Goal: Task Accomplishment & Management: Use online tool/utility

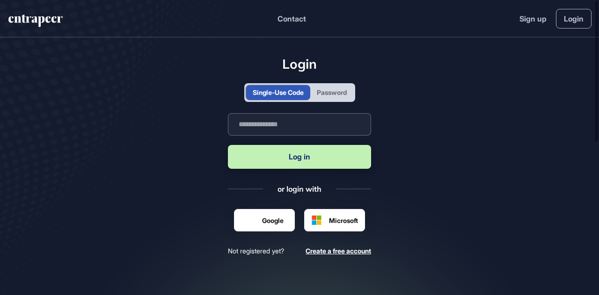
click at [271, 130] on input "text" at bounding box center [299, 124] width 143 height 22
drag, startPoint x: 338, startPoint y: 124, endPoint x: 305, endPoint y: 129, distance: 33.0
click at [305, 129] on input "**********" at bounding box center [299, 124] width 143 height 22
type input "**********"
click at [310, 155] on button "Log in" at bounding box center [299, 157] width 143 height 24
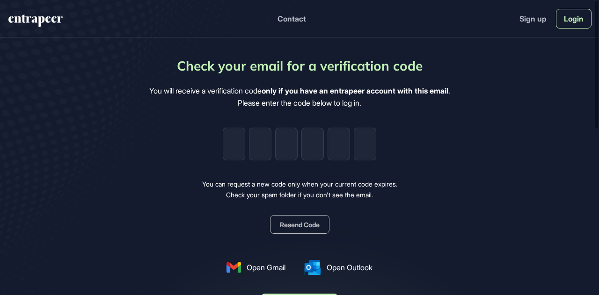
click at [572, 19] on link "Login" at bounding box center [574, 19] width 36 height 20
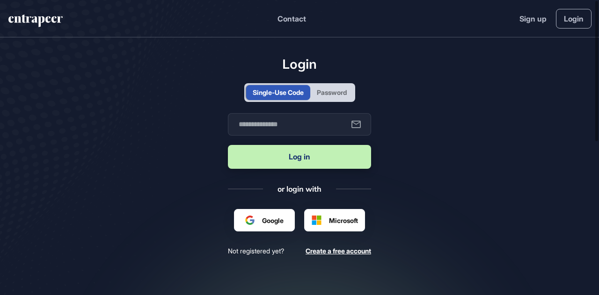
click at [330, 92] on div "Password" at bounding box center [332, 92] width 30 height 10
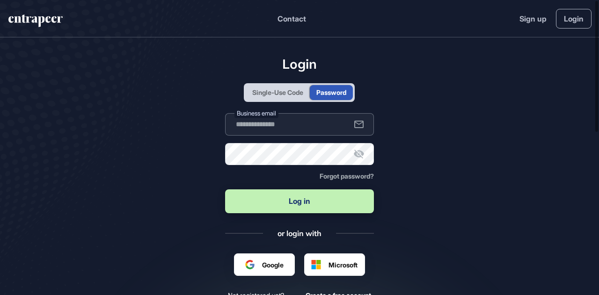
click at [294, 120] on input "text" at bounding box center [299, 124] width 149 height 22
drag, startPoint x: 340, startPoint y: 125, endPoint x: 308, endPoint y: 125, distance: 32.3
click at [308, 125] on input "**********" at bounding box center [299, 124] width 149 height 22
type input "**********"
click at [225, 189] on button "Log in" at bounding box center [299, 201] width 149 height 24
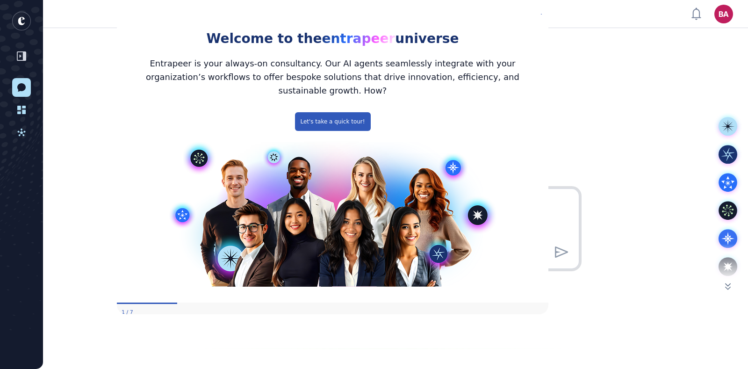
scroll to position [369, 748]
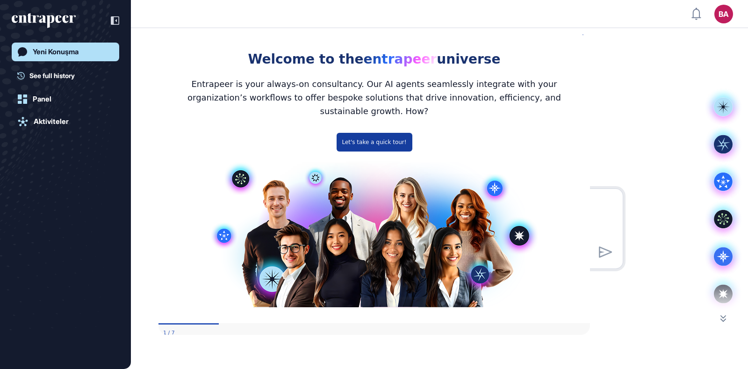
click at [385, 136] on button "Let's take a quick tour!" at bounding box center [374, 142] width 76 height 19
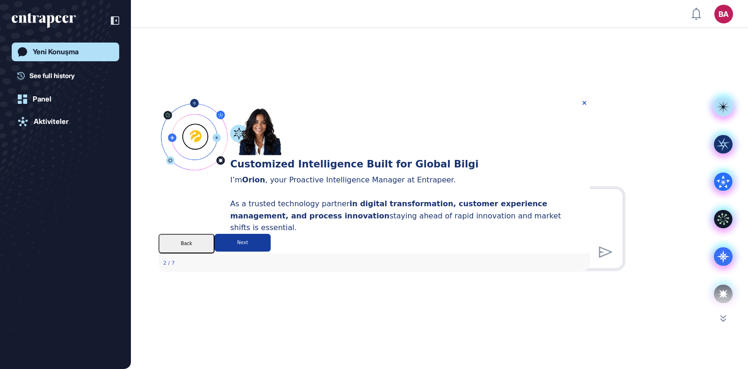
click at [270, 252] on button "Next" at bounding box center [242, 243] width 56 height 18
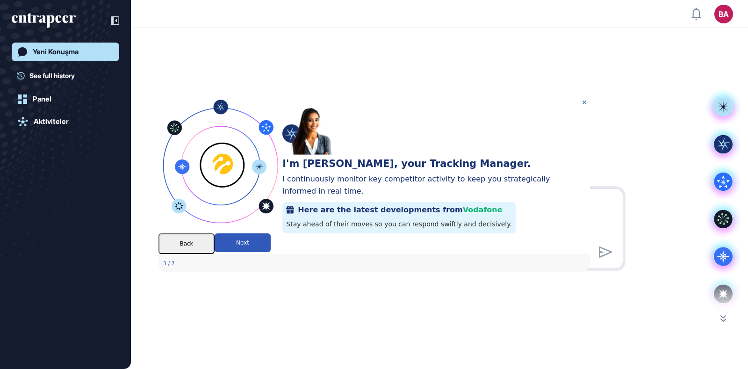
click at [583, 101] on icon "Close Preview" at bounding box center [584, 103] width 4 height 4
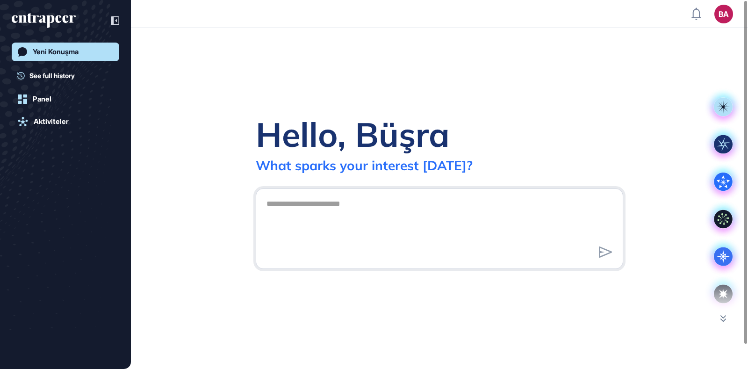
scroll to position [0, 0]
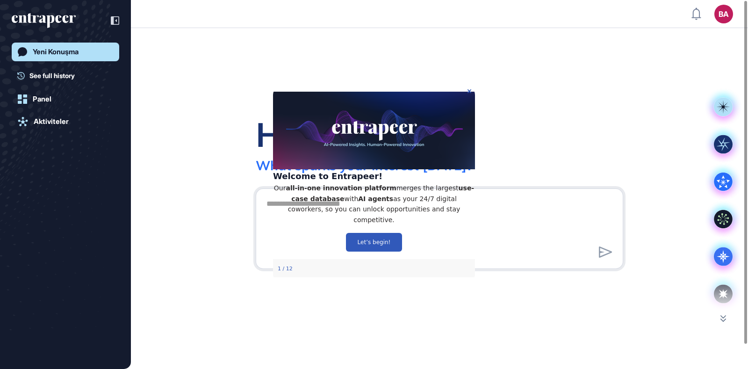
click at [598, 112] on div "Hello, Büşra What sparks your interest today?" at bounding box center [439, 198] width 617 height 341
click at [383, 252] on button "Let’s begin!" at bounding box center [374, 242] width 56 height 19
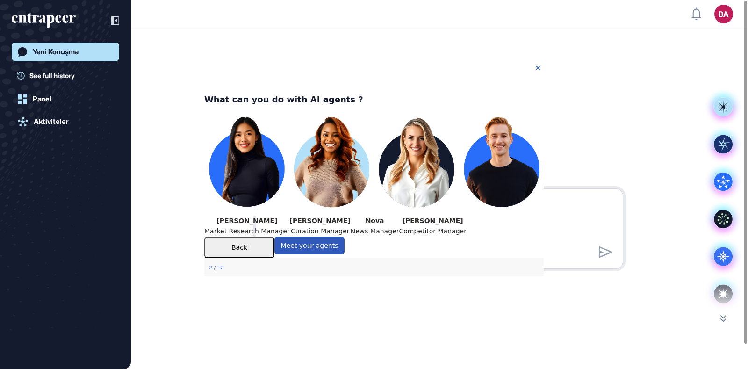
click at [363, 92] on div "What can you do with AI agents ?" at bounding box center [283, 99] width 159 height 14
click at [538, 68] on icon "Close Preview" at bounding box center [538, 67] width 4 height 4
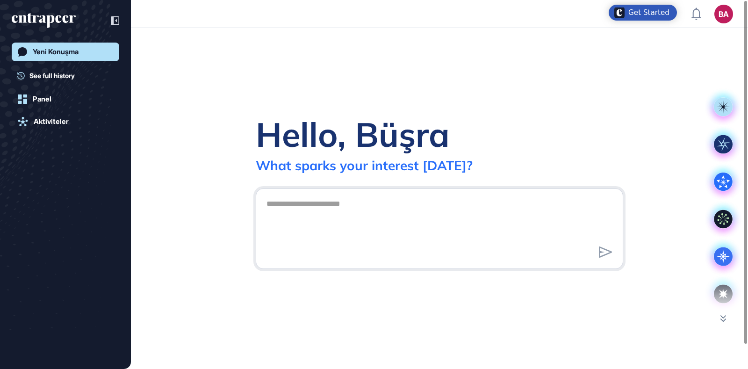
click at [85, 84] on div "Yeni Konuşma See full history Panel Aktiviteler" at bounding box center [66, 194] width 108 height 303
click at [83, 78] on link "See full history" at bounding box center [68, 76] width 102 height 10
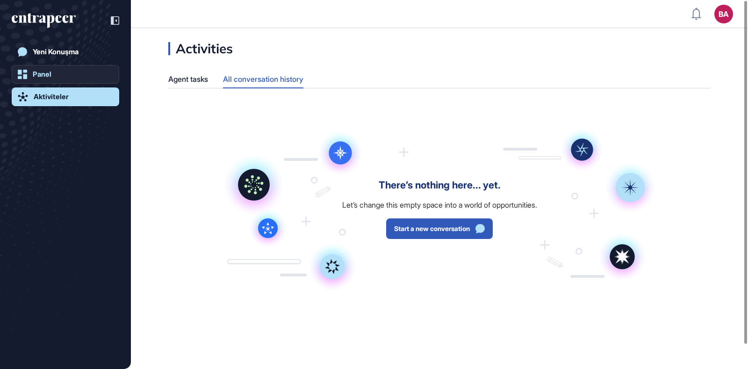
click at [36, 72] on div "Panel" at bounding box center [42, 74] width 19 height 8
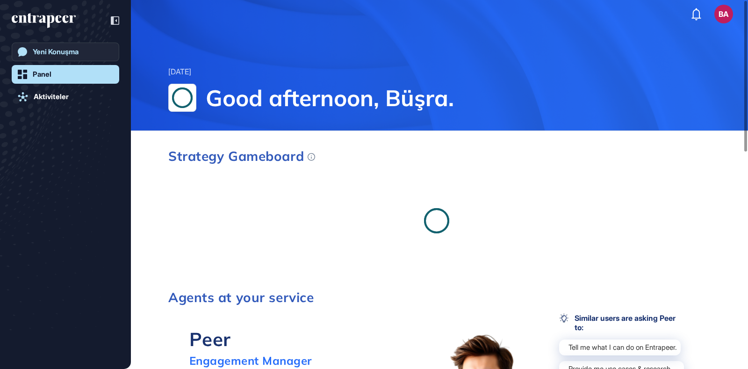
click at [63, 56] on div "Yeni Konuşma" at bounding box center [56, 52] width 46 height 8
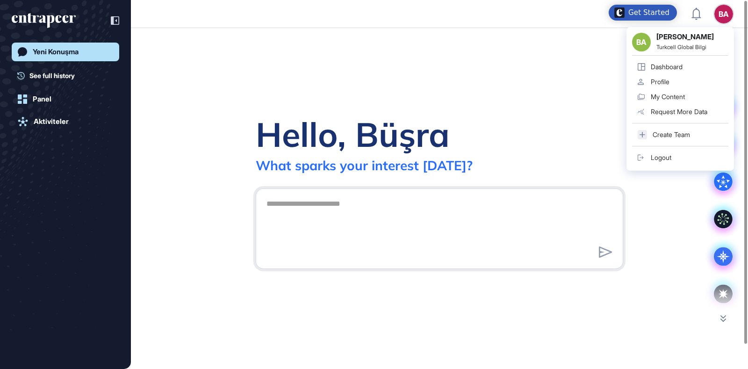
click at [598, 80] on link "Profile" at bounding box center [680, 81] width 96 height 15
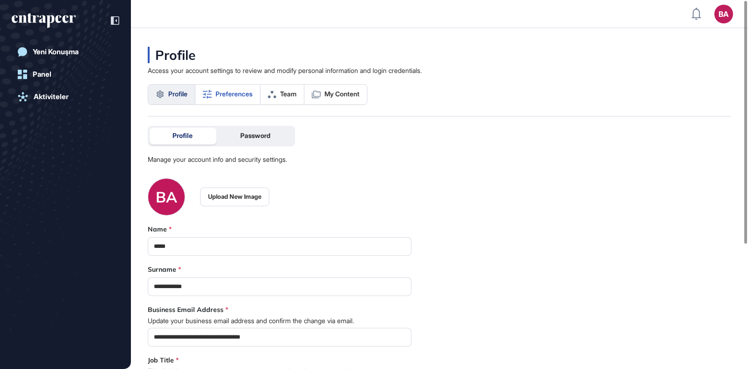
click at [225, 93] on span "Preferences" at bounding box center [234, 93] width 37 height 7
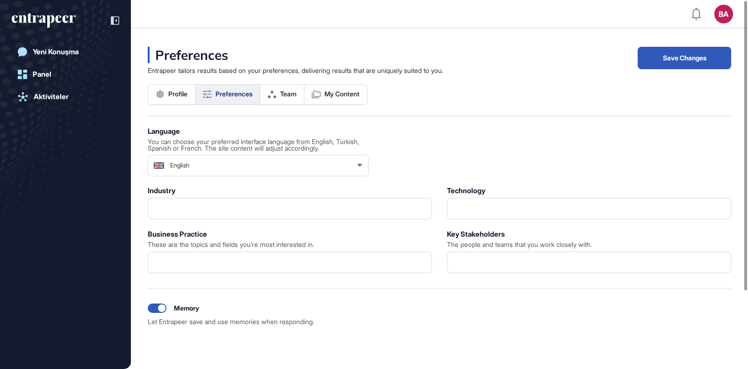
click at [224, 164] on div "English" at bounding box center [258, 165] width 221 height 19
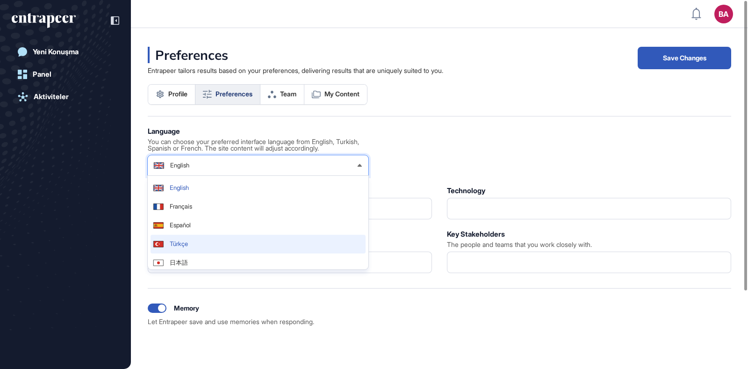
click at [185, 242] on span "Türkçe" at bounding box center [179, 244] width 18 height 6
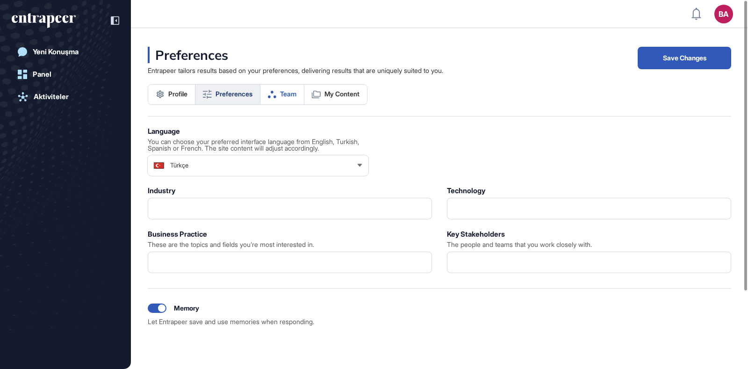
click at [276, 97] on icon at bounding box center [272, 94] width 8 height 7
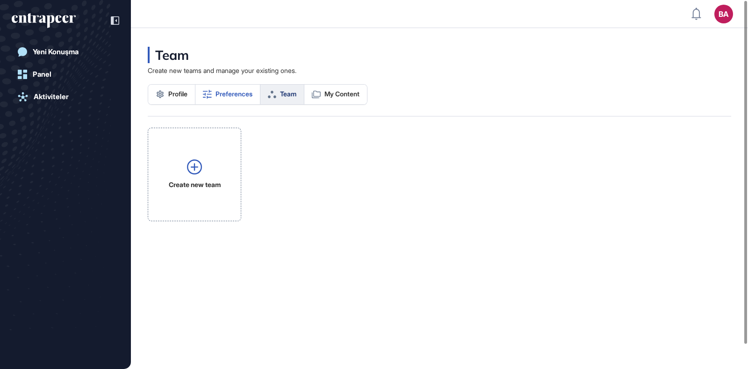
click at [232, 94] on span "Preferences" at bounding box center [234, 93] width 37 height 7
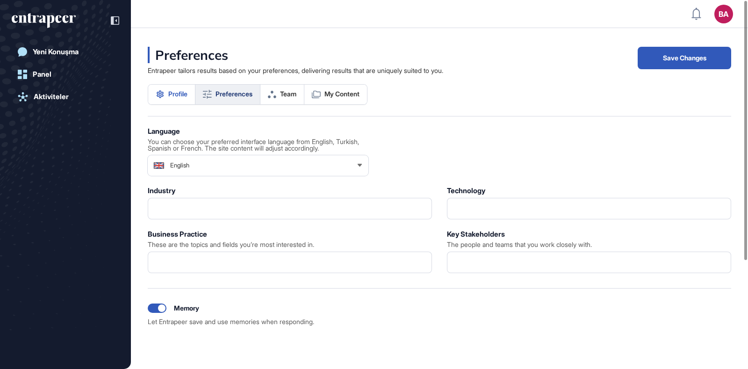
click at [180, 92] on span "Profile" at bounding box center [177, 93] width 19 height 7
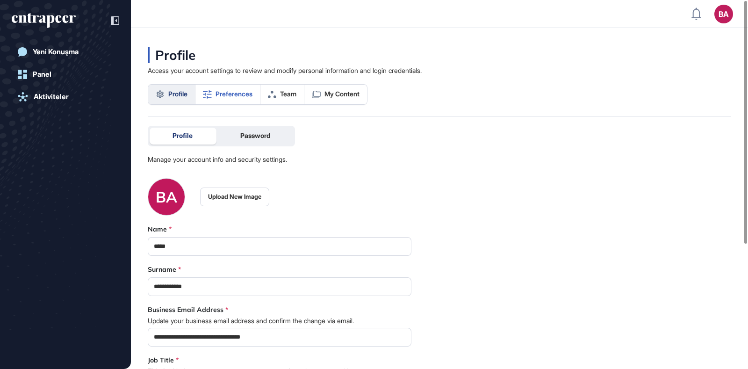
click at [248, 89] on link "Preferences" at bounding box center [227, 95] width 65 height 20
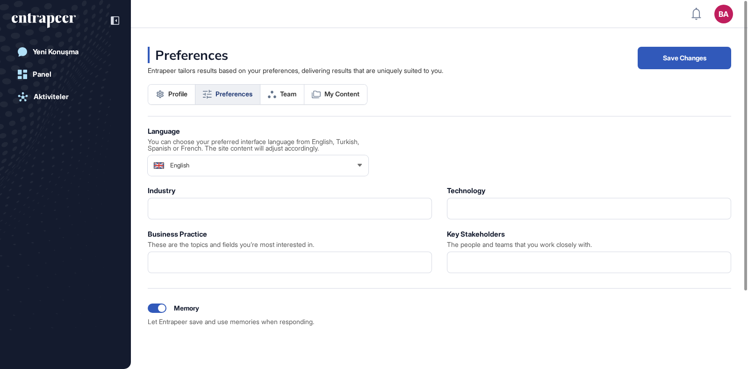
click at [334, 159] on div "English" at bounding box center [258, 165] width 221 height 19
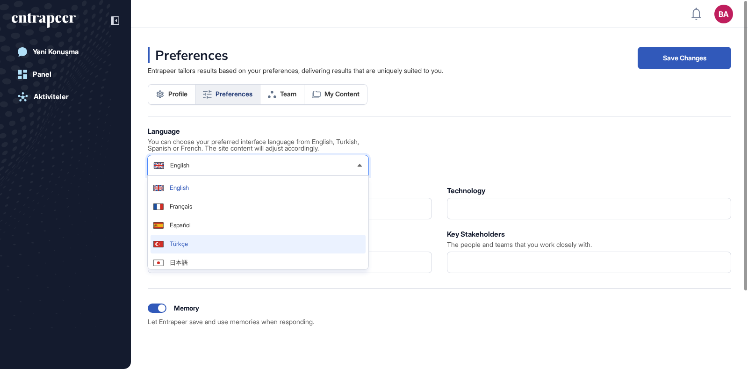
click at [179, 249] on li "Türkçe" at bounding box center [258, 244] width 215 height 19
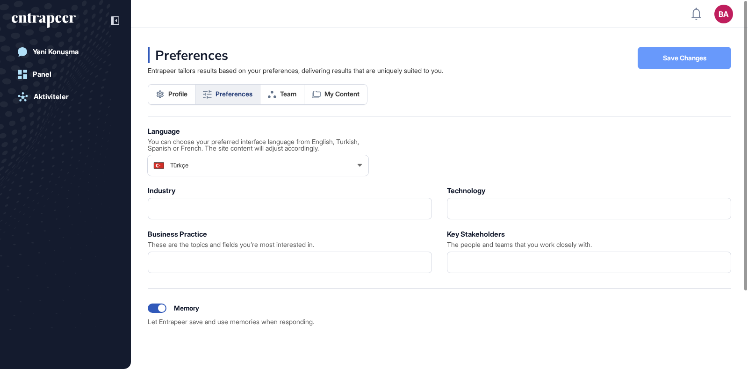
click at [598, 61] on button "Save Changes" at bounding box center [685, 58] width 94 height 22
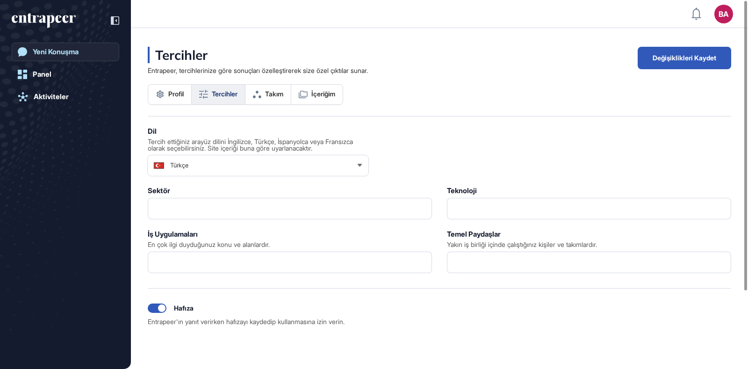
click at [51, 57] on link "Yeni Konuşma" at bounding box center [66, 52] width 108 height 19
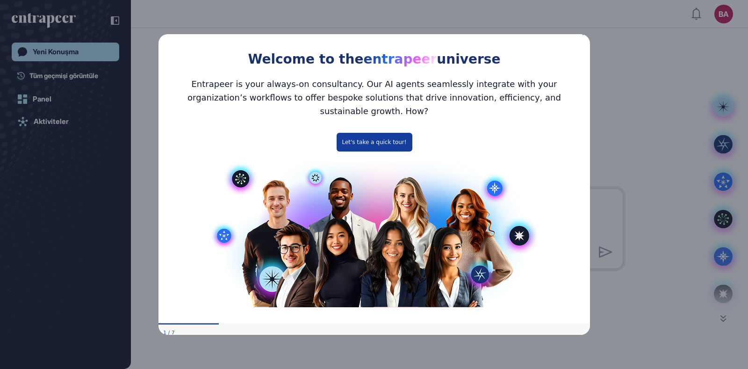
click at [383, 134] on button "Let's take a quick tour!" at bounding box center [374, 142] width 76 height 19
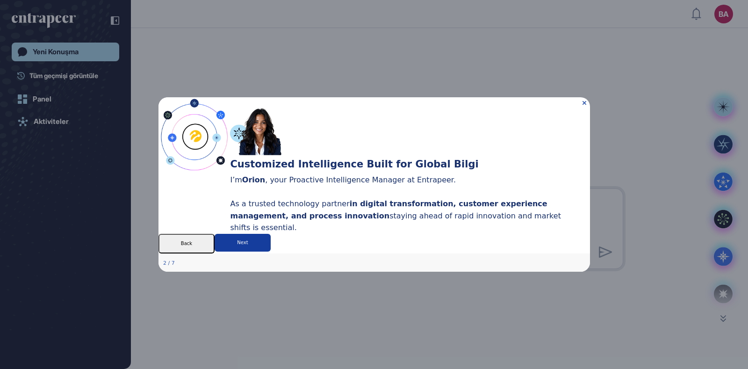
click at [270, 252] on button "Next" at bounding box center [242, 243] width 56 height 18
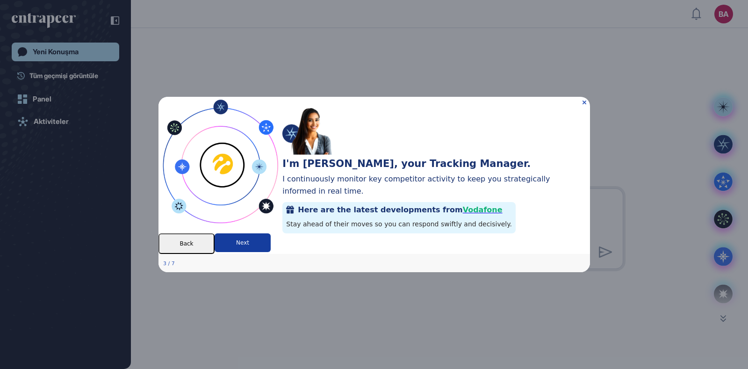
click at [270, 252] on button "Next" at bounding box center [242, 242] width 56 height 19
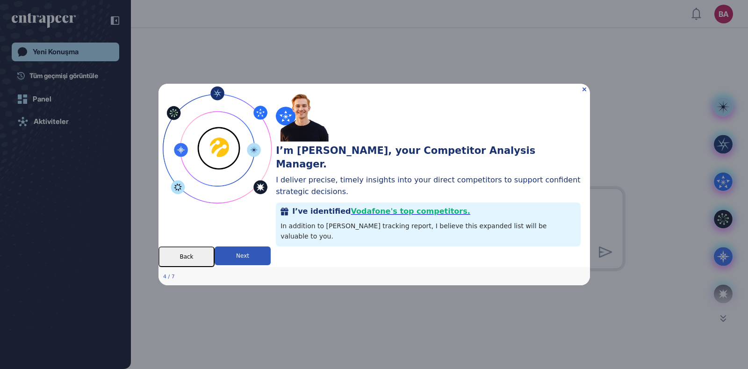
click at [270, 263] on button "Next" at bounding box center [242, 255] width 56 height 19
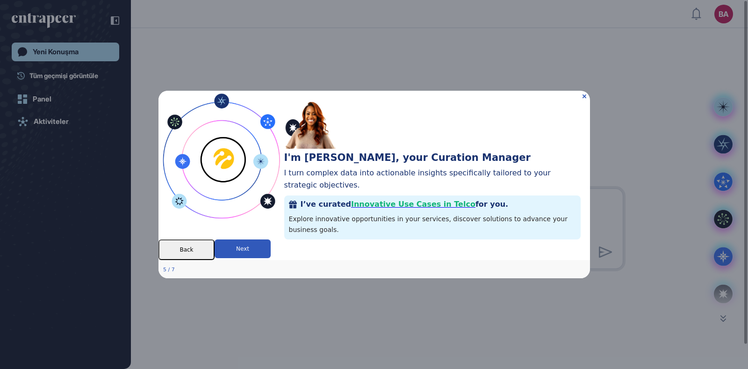
click at [270, 258] on button "Next" at bounding box center [242, 248] width 56 height 19
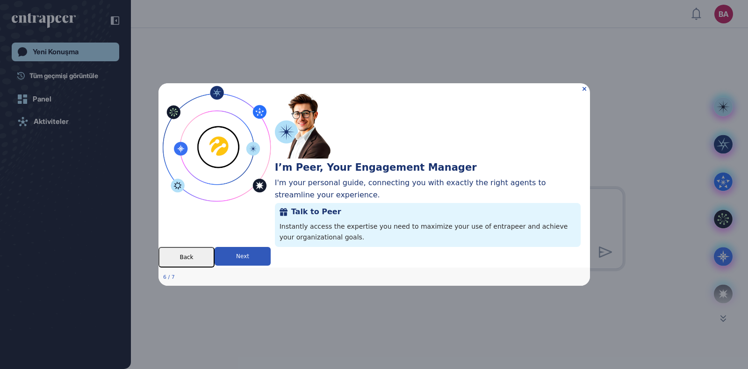
click at [270, 263] on button "Next" at bounding box center [242, 256] width 56 height 19
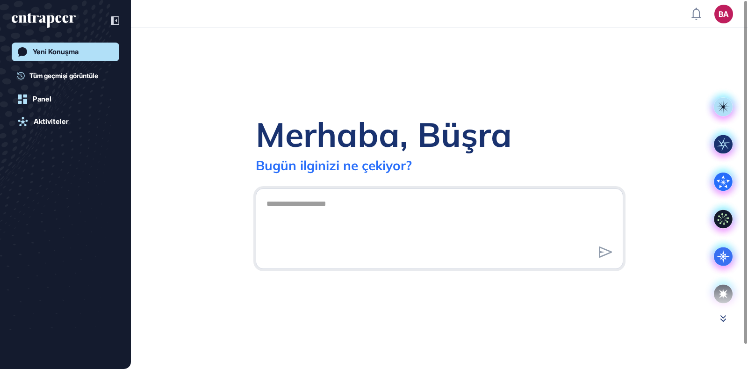
click at [723, 319] on icon at bounding box center [724, 318] width 6 height 7
click at [723, 184] on icon at bounding box center [723, 181] width 19 height 19
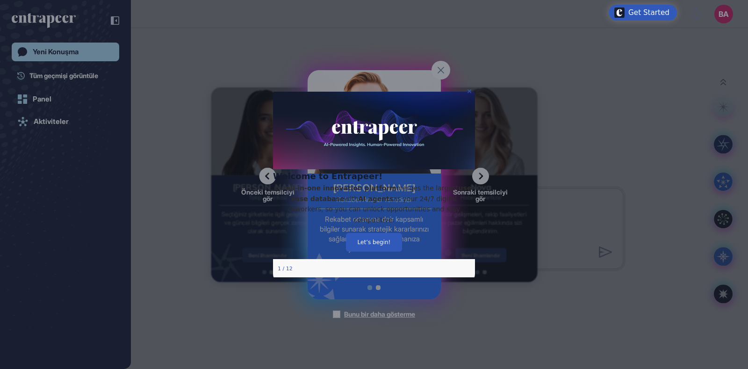
click at [469, 93] on icon "Close Preview" at bounding box center [470, 91] width 4 height 4
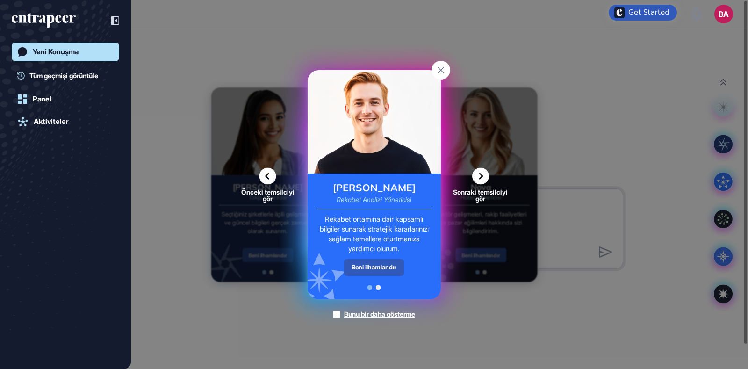
click at [479, 176] on icon at bounding box center [480, 175] width 17 height 17
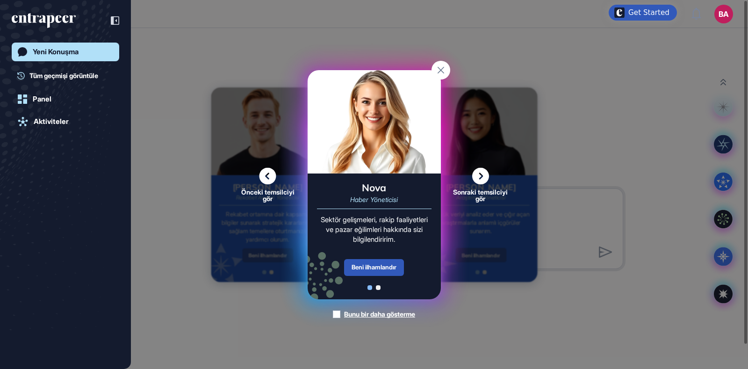
click at [479, 176] on icon at bounding box center [480, 175] width 17 height 17
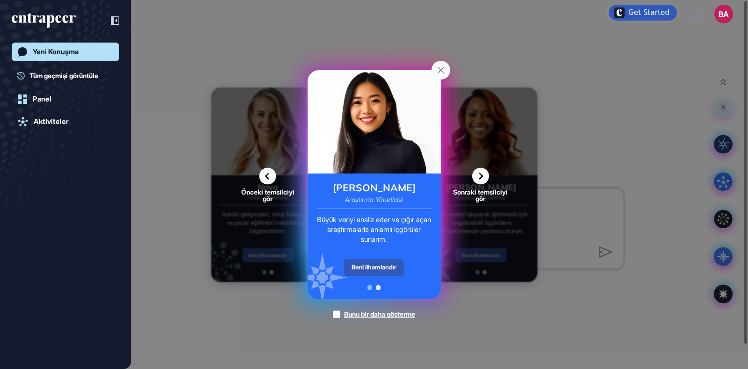
click at [479, 176] on icon at bounding box center [480, 175] width 17 height 17
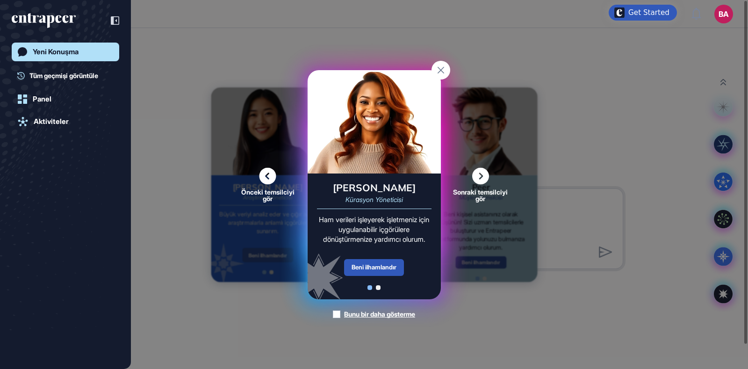
click at [479, 176] on icon at bounding box center [480, 175] width 17 height 17
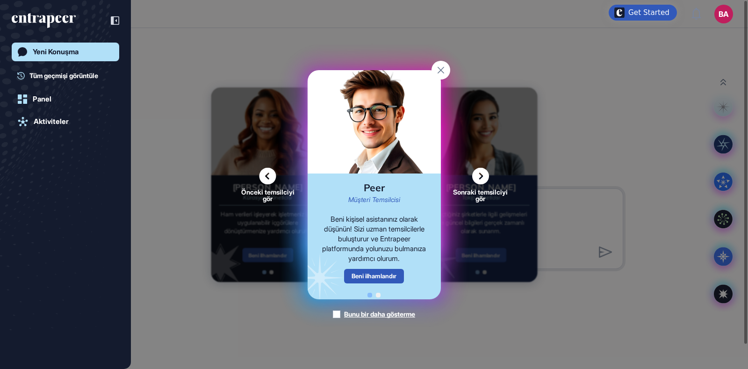
click at [479, 176] on icon at bounding box center [480, 175] width 17 height 17
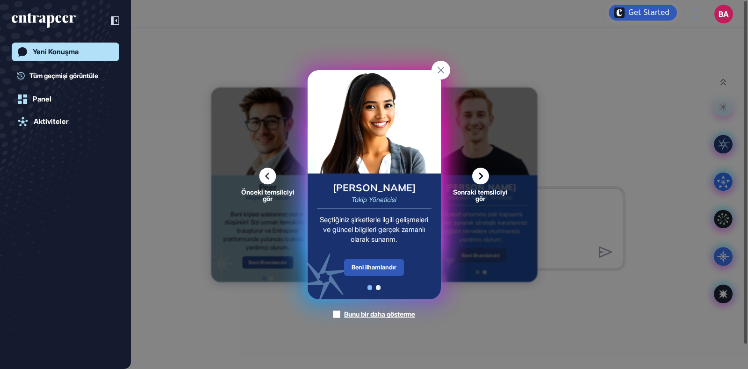
click at [479, 176] on icon at bounding box center [480, 175] width 17 height 17
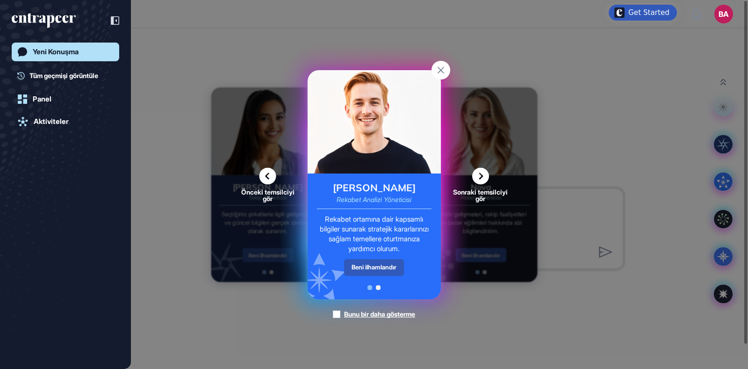
click at [484, 176] on icon at bounding box center [480, 175] width 17 height 17
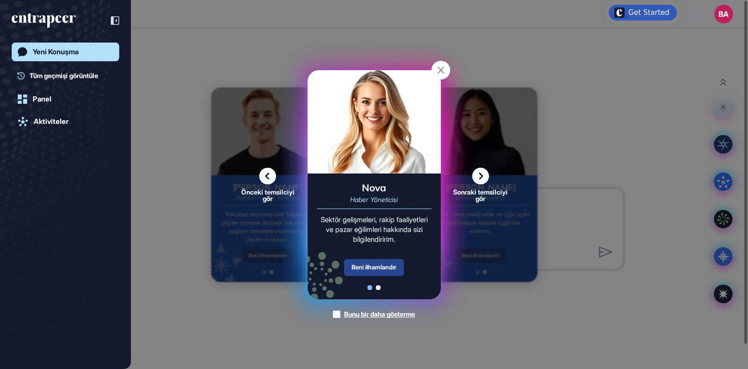
click at [382, 269] on div "Beni ilhamlandır" at bounding box center [374, 267] width 60 height 17
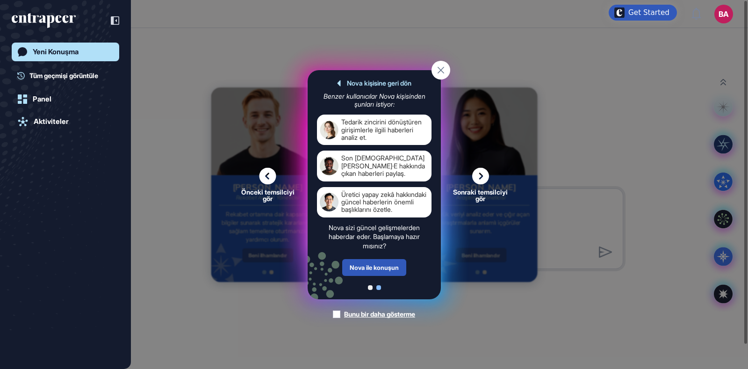
click at [482, 181] on icon at bounding box center [480, 175] width 17 height 17
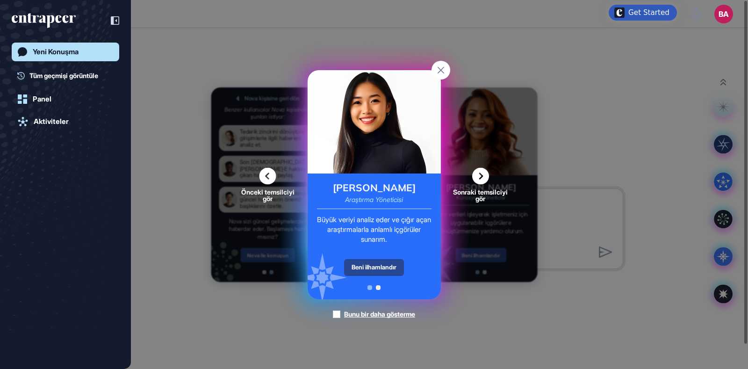
click at [379, 268] on div "Beni ilhamlandır" at bounding box center [374, 267] width 60 height 17
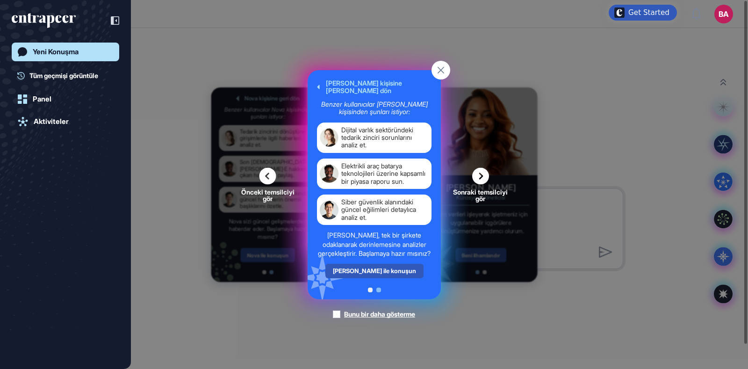
click at [478, 181] on icon at bounding box center [480, 175] width 17 height 17
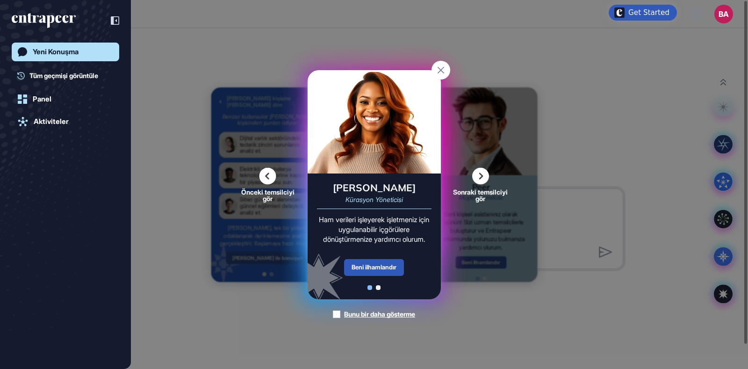
click at [478, 177] on icon at bounding box center [480, 175] width 17 height 17
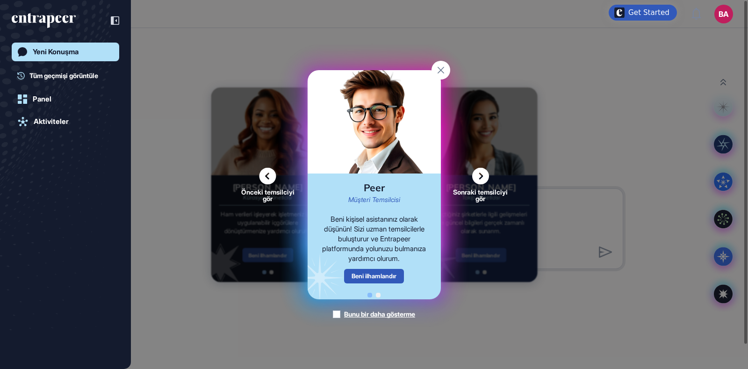
click at [478, 177] on icon at bounding box center [480, 175] width 17 height 17
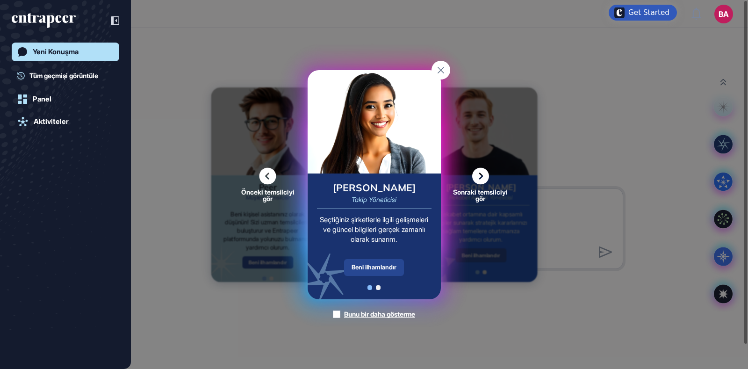
click at [379, 262] on div "Beni ilhamlandır" at bounding box center [374, 267] width 60 height 17
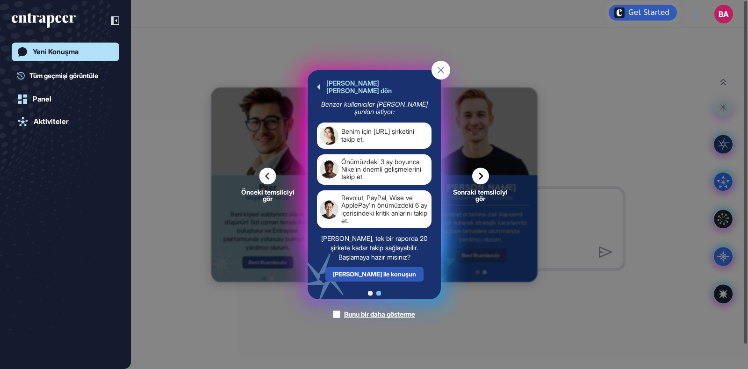
click at [479, 179] on icon at bounding box center [480, 175] width 17 height 17
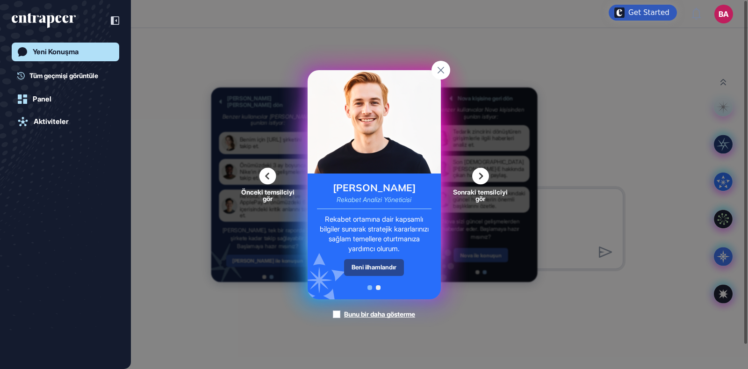
click at [374, 265] on div "Beni ilhamlandır" at bounding box center [374, 267] width 60 height 16
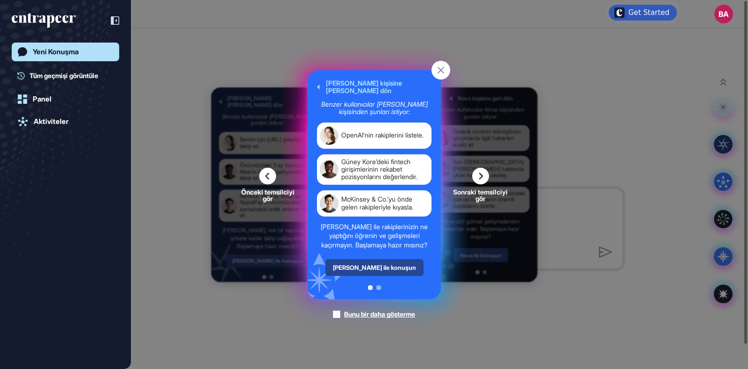
click at [371, 269] on div "Nash ile konuşun" at bounding box center [374, 267] width 98 height 17
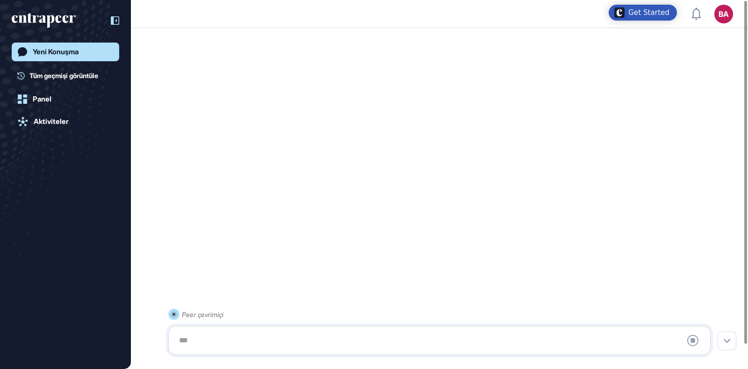
click at [115, 21] on icon at bounding box center [115, 20] width 8 height 8
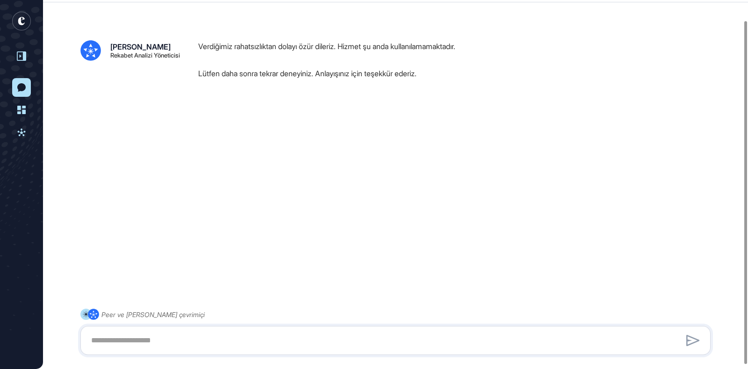
scroll to position [26, 0]
click at [21, 22] on icon "entrapeer-logo" at bounding box center [21, 21] width 7 height 8
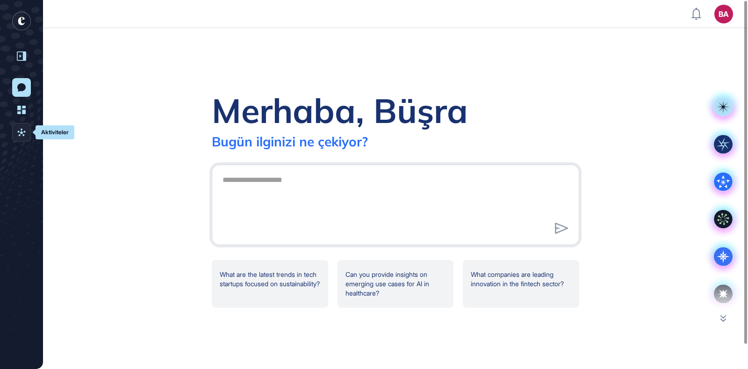
click at [22, 134] on icon at bounding box center [21, 132] width 8 height 9
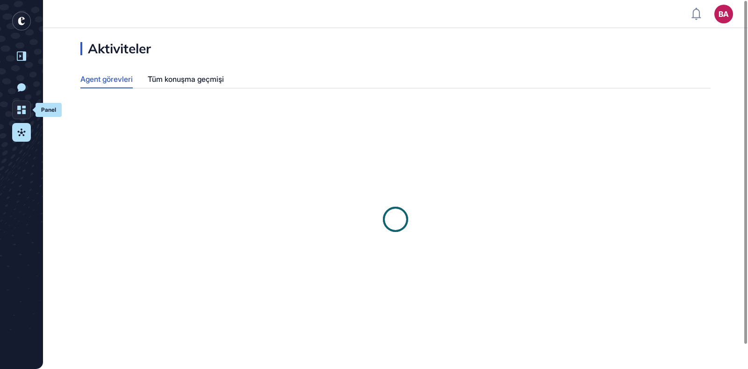
click at [22, 101] on link "Panel" at bounding box center [21, 110] width 19 height 19
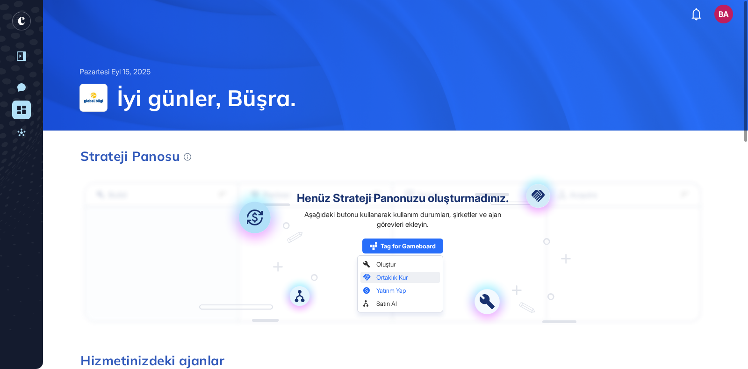
click at [20, 51] on icon at bounding box center [21, 55] width 9 height 9
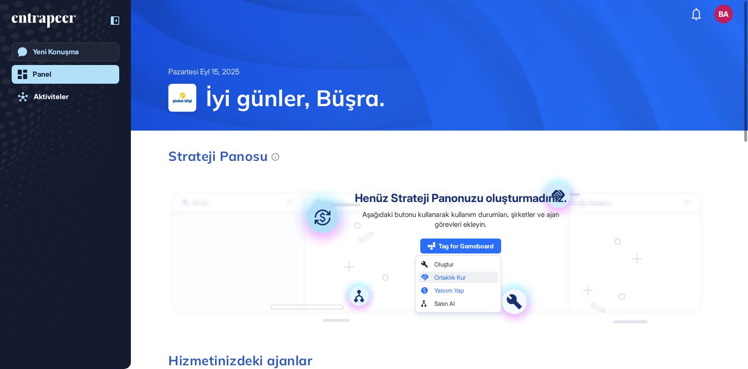
click at [87, 53] on link "Yeni Konuşma" at bounding box center [66, 52] width 108 height 19
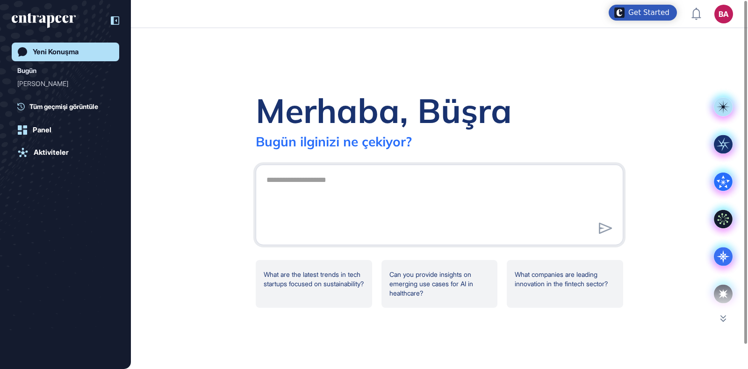
click at [57, 99] on div "Bugün Nash" at bounding box center [68, 83] width 102 height 36
click at [56, 105] on span "Tüm geçmişi görüntüle" at bounding box center [63, 106] width 69 height 10
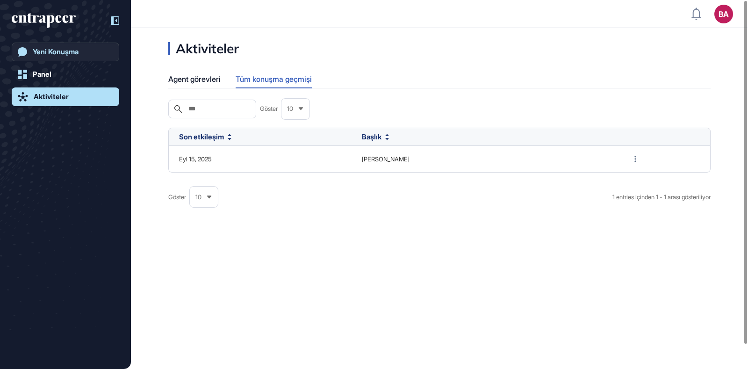
click at [56, 57] on link "Yeni Konuşma" at bounding box center [66, 52] width 108 height 19
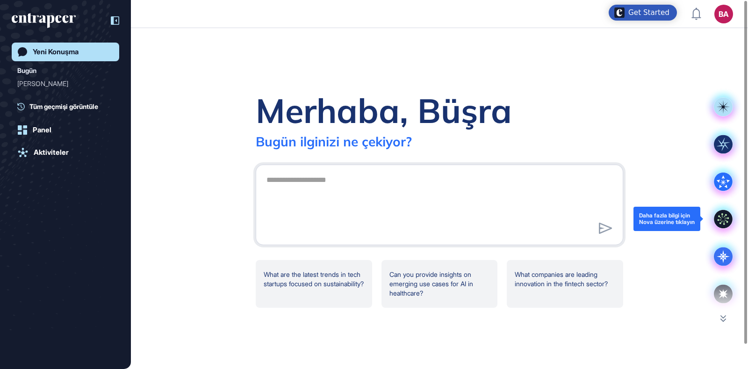
click at [728, 214] on icon at bounding box center [723, 219] width 19 height 19
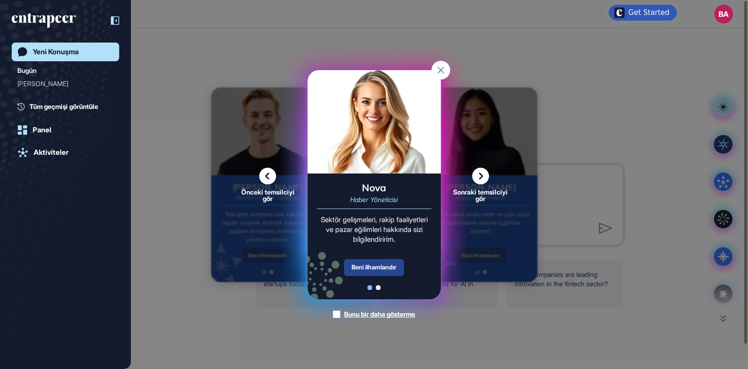
click at [386, 267] on div "Beni ilhamlandır" at bounding box center [374, 267] width 60 height 17
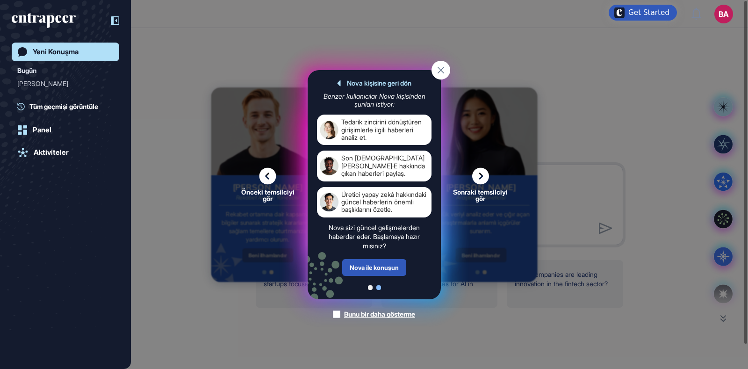
click at [440, 70] on rect at bounding box center [441, 70] width 19 height 19
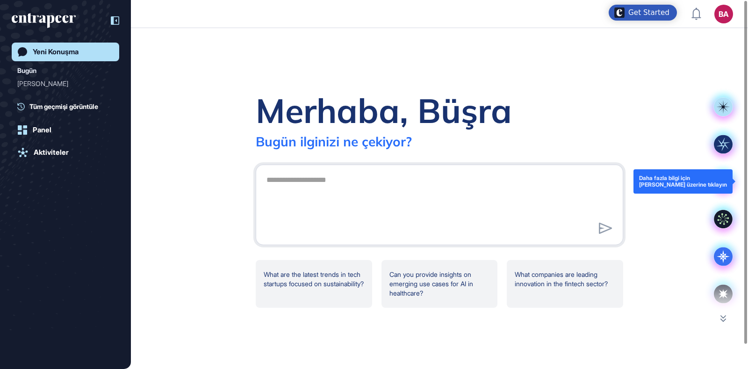
click at [726, 184] on icon at bounding box center [723, 181] width 19 height 19
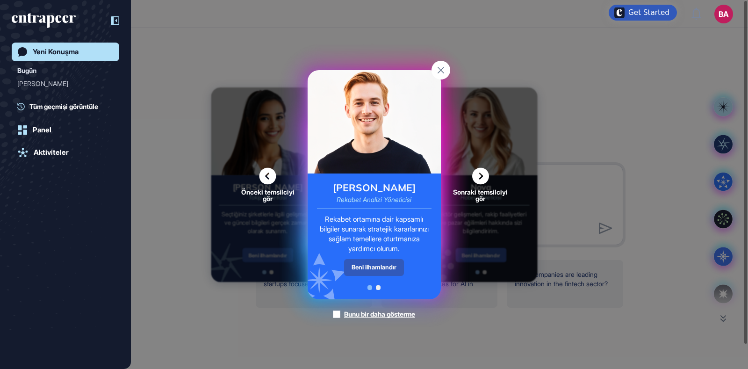
click at [390, 229] on div "Rekabet ortamına dair kapsamlı bilgiler sunarak stratejik kararlarınızı sağlam …" at bounding box center [374, 233] width 115 height 39
click at [380, 262] on div "Beni ilhamlandır" at bounding box center [374, 267] width 60 height 16
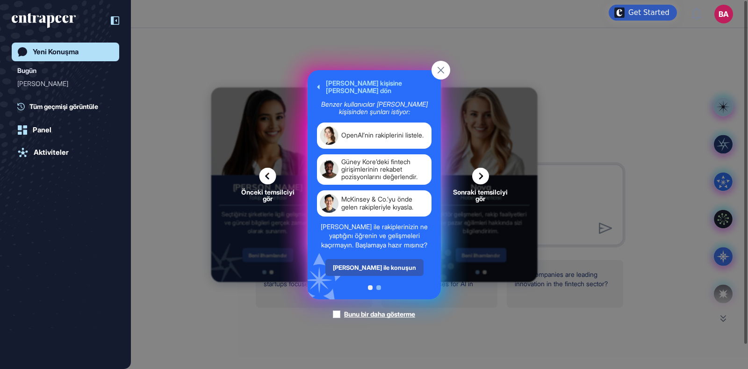
click at [369, 84] on div "Nash kişisine geri dön" at bounding box center [374, 87] width 115 height 15
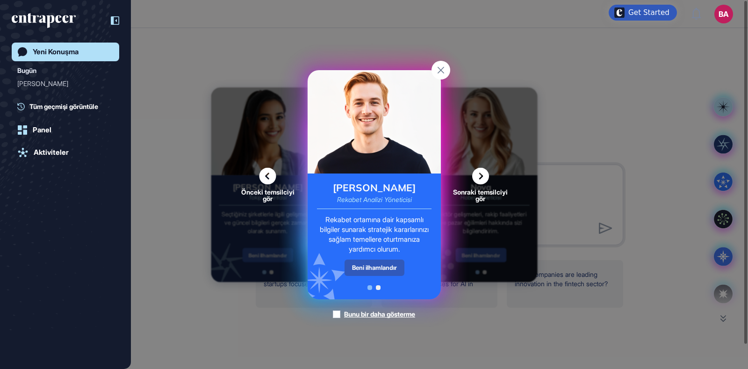
click at [266, 170] on icon at bounding box center [268, 175] width 17 height 17
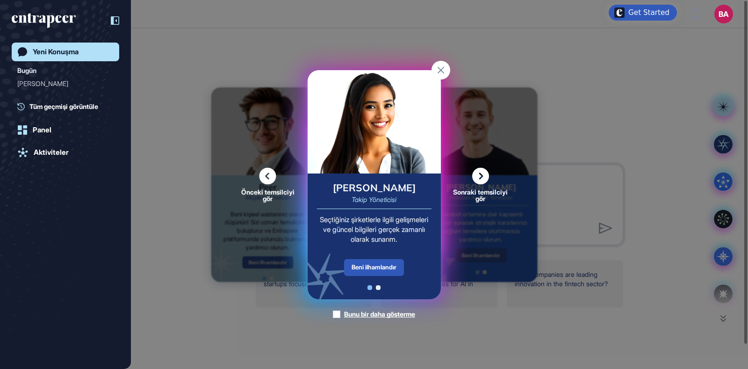
click at [480, 178] on icon at bounding box center [480, 175] width 17 height 17
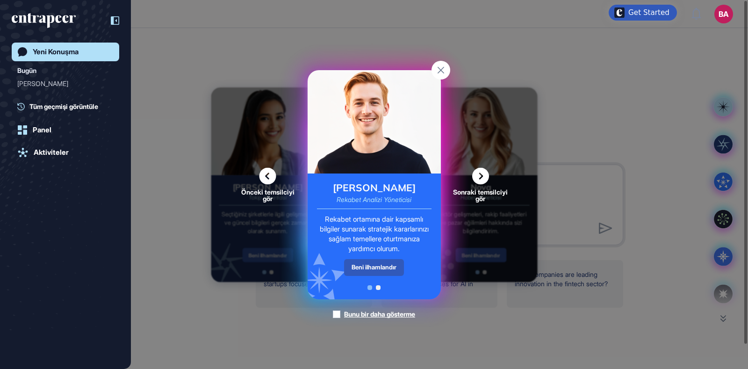
click at [439, 75] on rect at bounding box center [441, 70] width 19 height 19
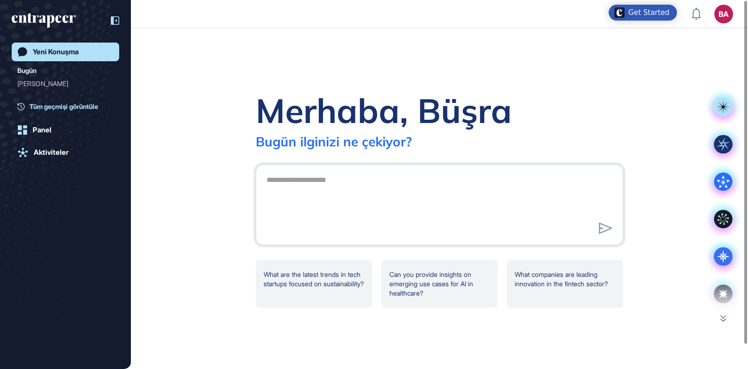
click at [64, 106] on span "Tüm geçmişi görüntüle" at bounding box center [63, 106] width 69 height 10
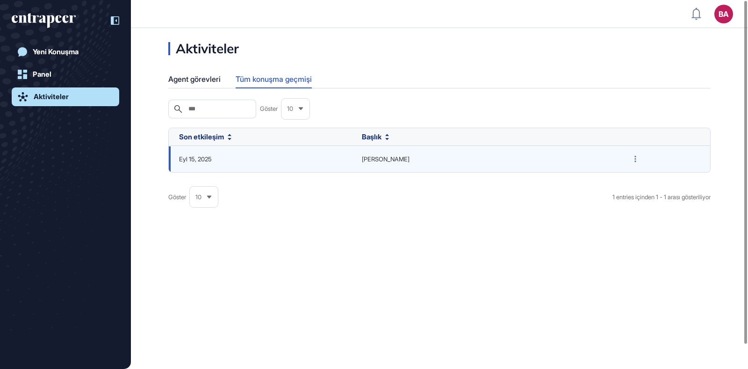
click at [261, 155] on div "Eyl 15, 2025" at bounding box center [260, 159] width 170 height 9
click at [396, 156] on span "Nash" at bounding box center [485, 159] width 246 height 9
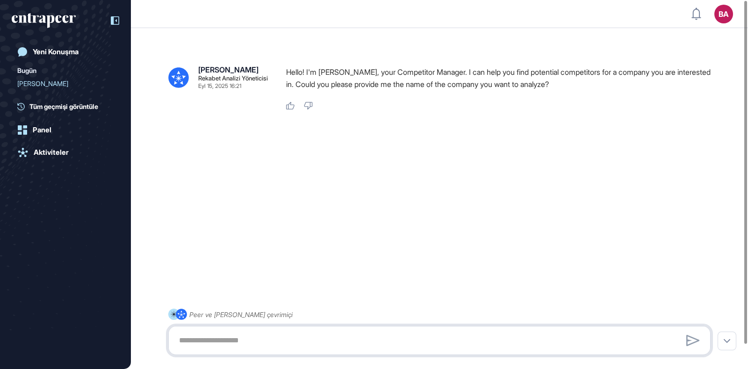
click at [207, 339] on textarea at bounding box center [440, 340] width 532 height 19
paste textarea "**********"
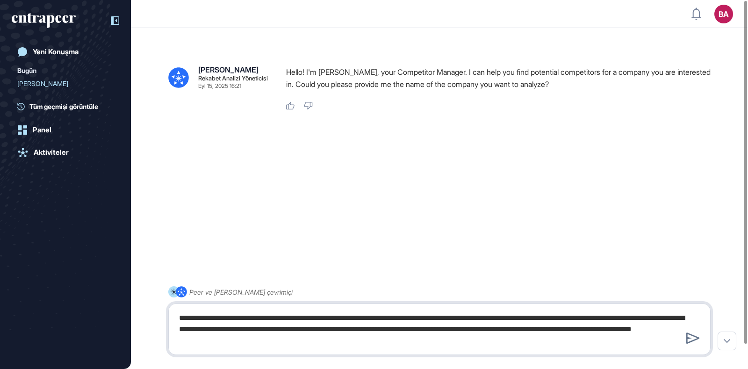
drag, startPoint x: 181, startPoint y: 318, endPoint x: 220, endPoint y: 320, distance: 39.3
click at [220, 320] on textarea "**********" at bounding box center [440, 329] width 532 height 41
click at [202, 318] on textarea "**********" at bounding box center [440, 329] width 532 height 41
drag, startPoint x: 347, startPoint y: 318, endPoint x: 386, endPoint y: 319, distance: 38.8
click at [386, 319] on textarea "**********" at bounding box center [440, 329] width 532 height 41
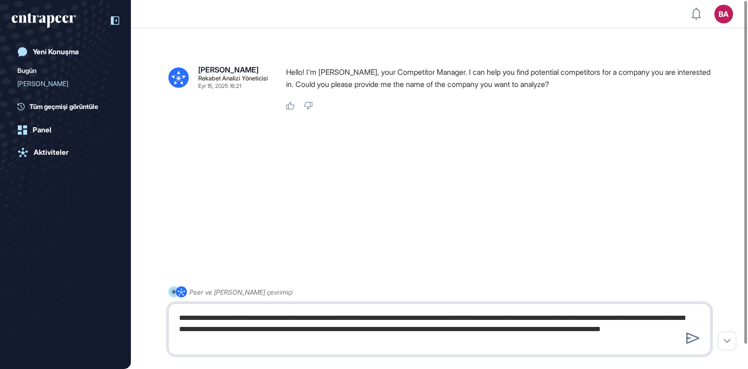
drag, startPoint x: 391, startPoint y: 328, endPoint x: 442, endPoint y: 335, distance: 51.5
click at [442, 335] on textarea "**********" at bounding box center [440, 329] width 532 height 41
type textarea "**********"
click at [694, 339] on icon at bounding box center [694, 338] width 14 height 11
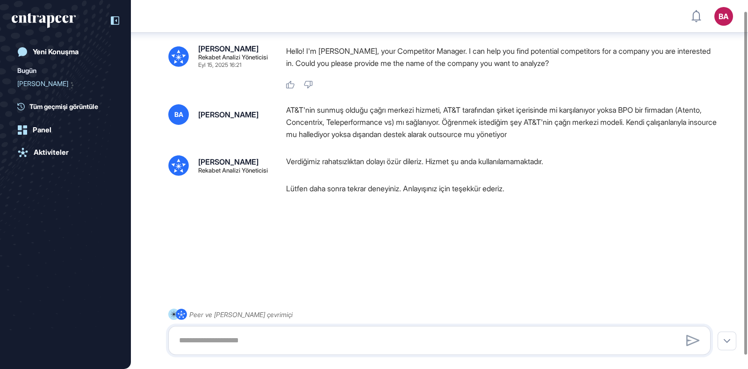
scroll to position [26, 0]
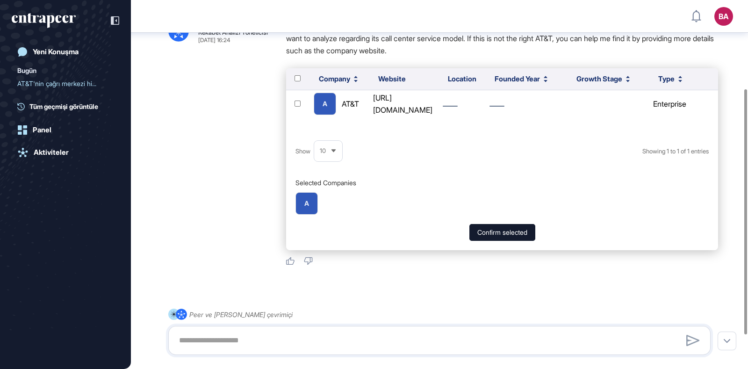
scroll to position [183, 0]
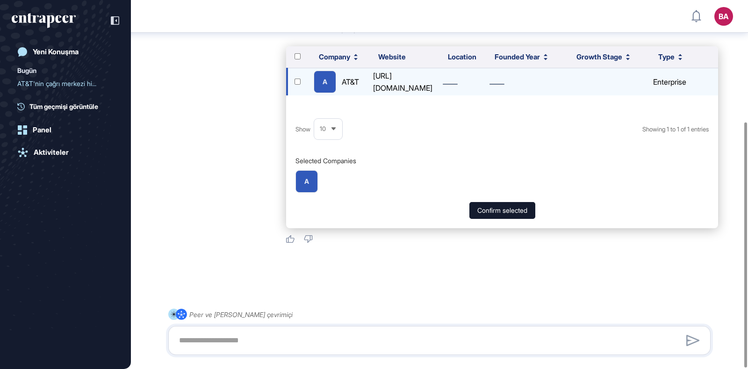
click at [432, 74] on div "[URL][DOMAIN_NAME]" at bounding box center [402, 82] width 67 height 24
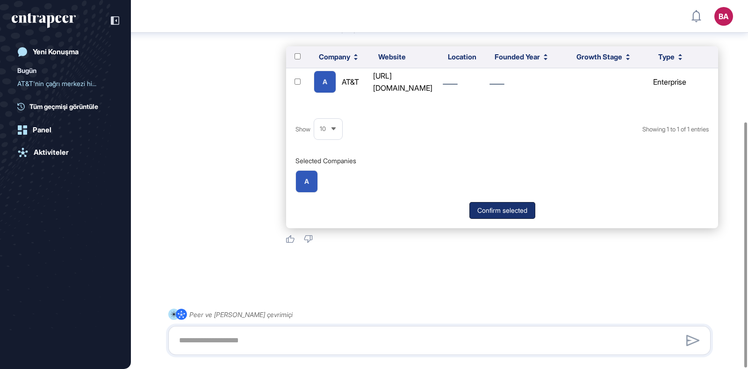
click at [486, 213] on button "Confirm selected" at bounding box center [503, 210] width 66 height 17
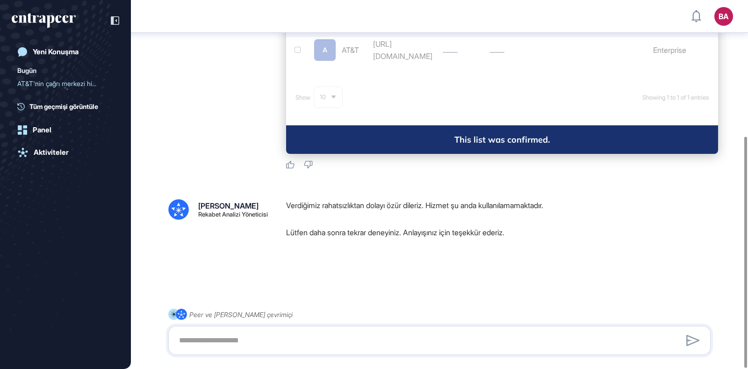
scroll to position [217, 0]
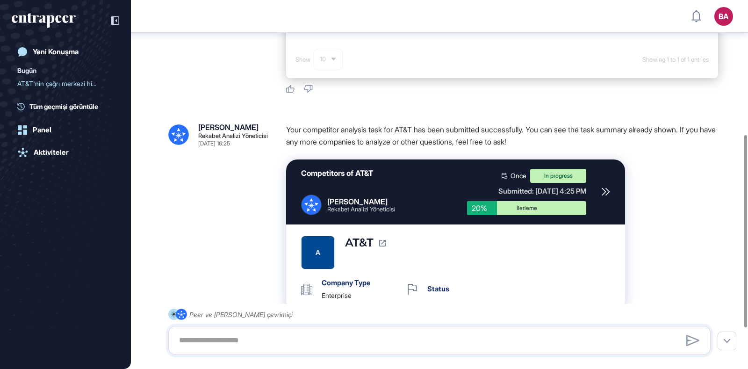
scroll to position [307, 0]
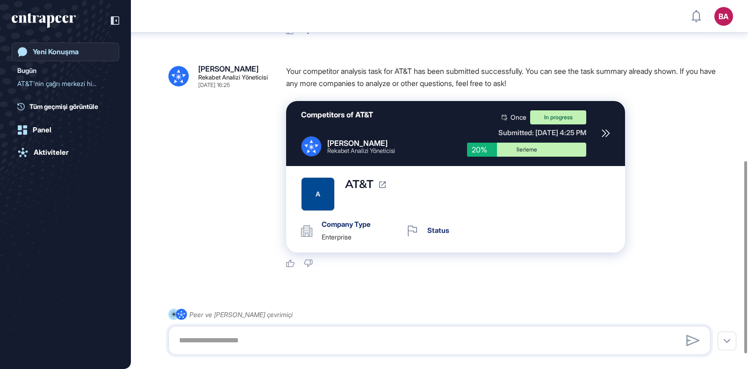
click at [53, 55] on div "Yeni Konuşma" at bounding box center [56, 52] width 46 height 8
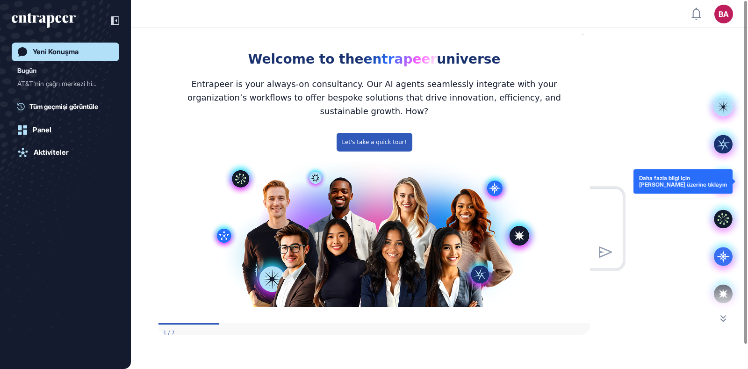
click at [724, 174] on icon at bounding box center [723, 181] width 19 height 19
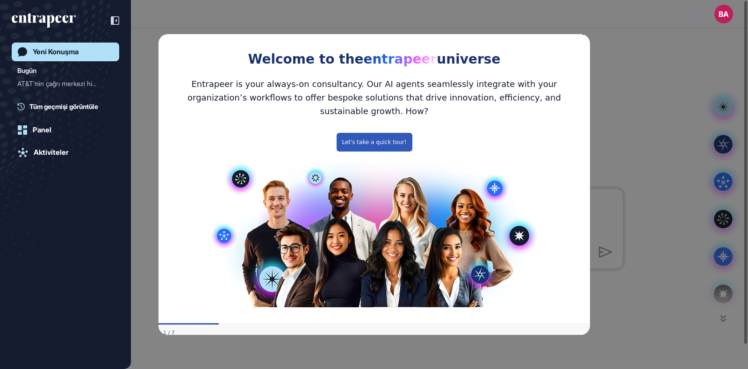
click at [583, 42] on div "Welcome to the entrapeer universe" at bounding box center [374, 49] width 432 height 43
click at [583, 35] on icon "Close Preview" at bounding box center [584, 33] width 4 height 4
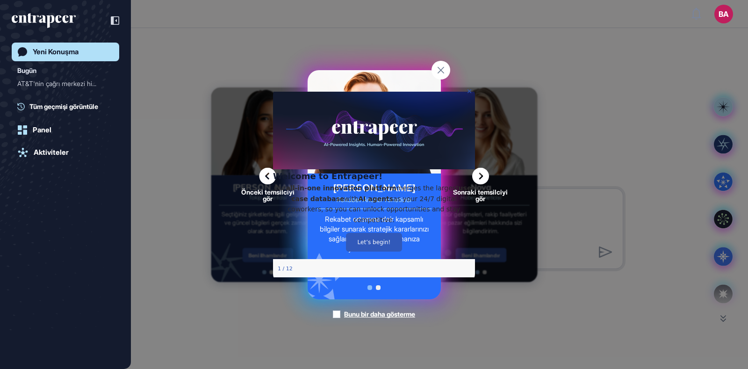
click at [469, 90] on icon "Close Preview" at bounding box center [470, 91] width 4 height 4
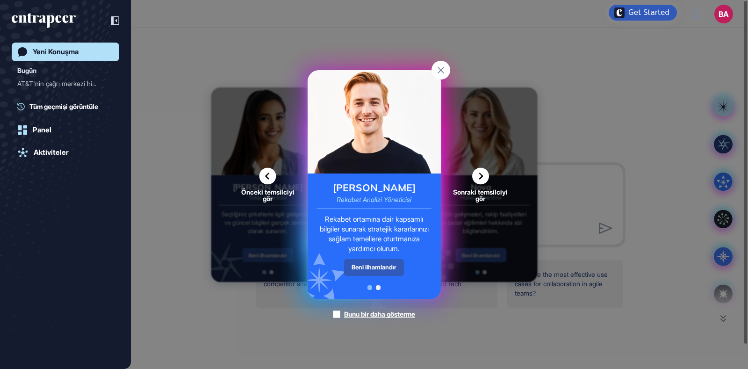
click at [479, 173] on icon at bounding box center [480, 175] width 17 height 17
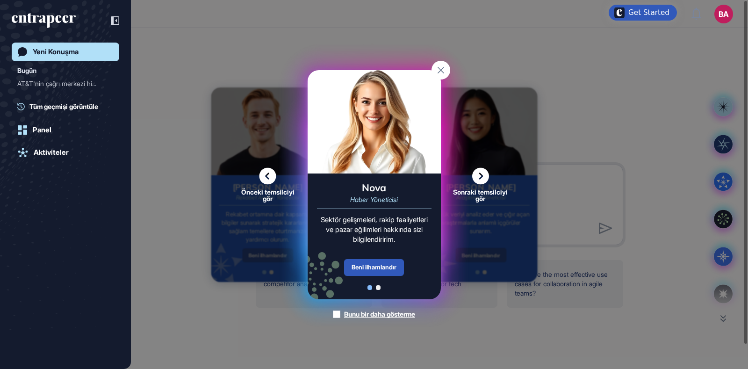
click at [479, 173] on icon at bounding box center [480, 175] width 17 height 17
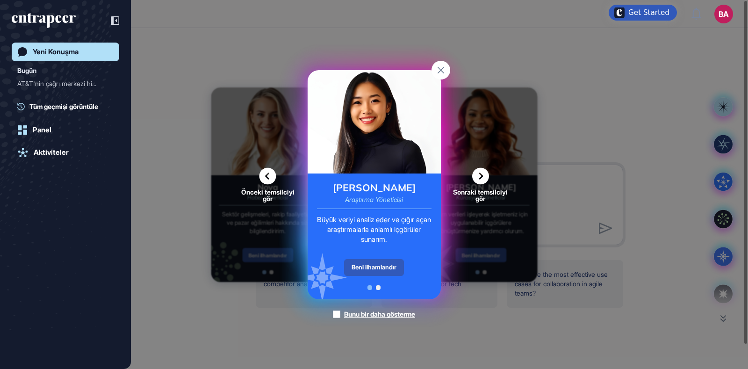
click at [479, 173] on icon at bounding box center [480, 175] width 17 height 17
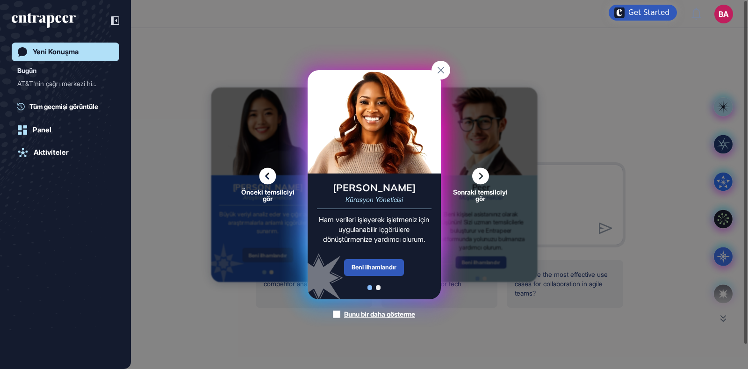
click at [479, 173] on icon at bounding box center [480, 175] width 17 height 17
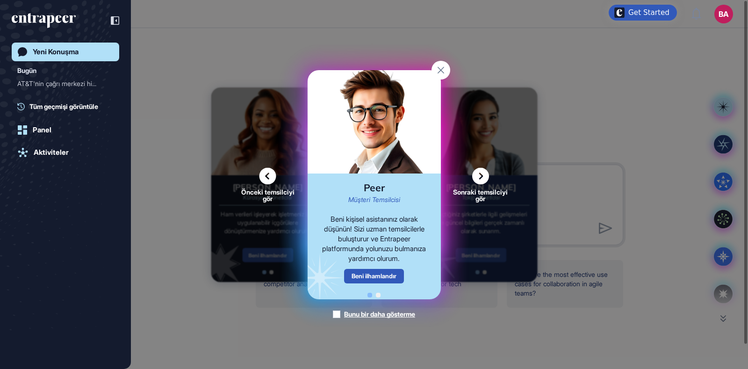
click at [479, 173] on icon at bounding box center [480, 175] width 17 height 17
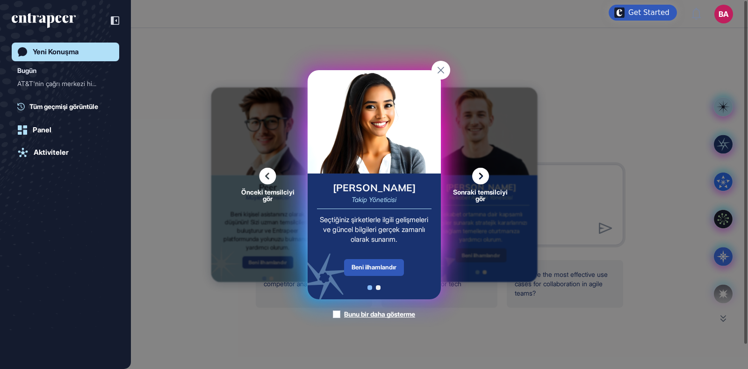
click at [479, 173] on icon at bounding box center [480, 175] width 17 height 17
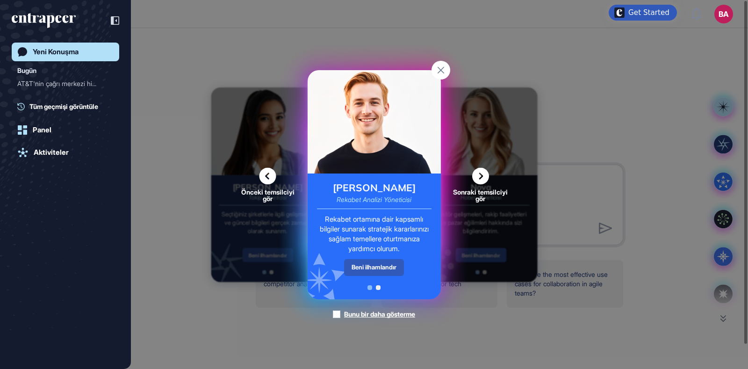
click at [479, 173] on icon at bounding box center [480, 175] width 17 height 17
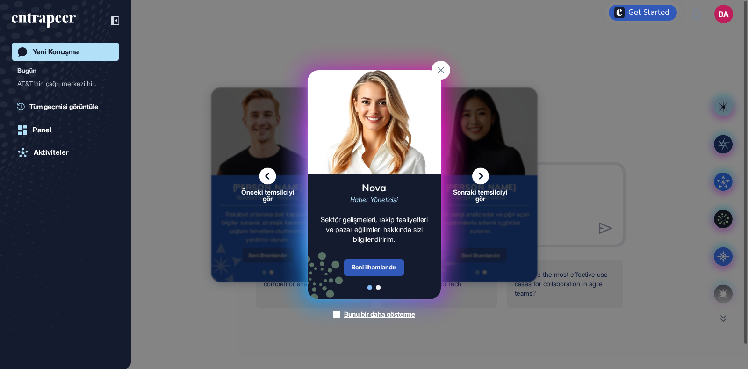
click at [479, 173] on icon at bounding box center [480, 175] width 17 height 17
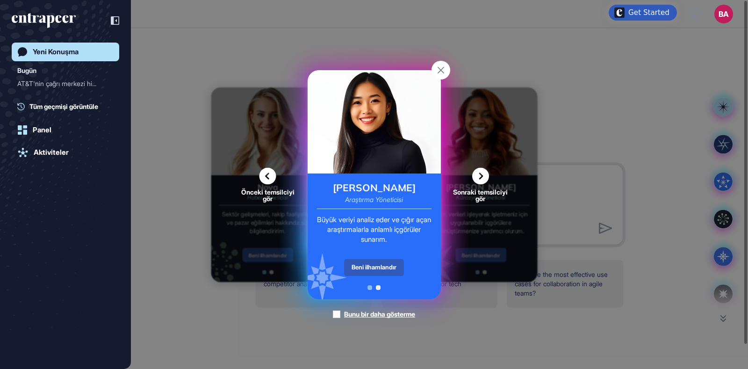
click at [479, 173] on icon at bounding box center [480, 175] width 17 height 17
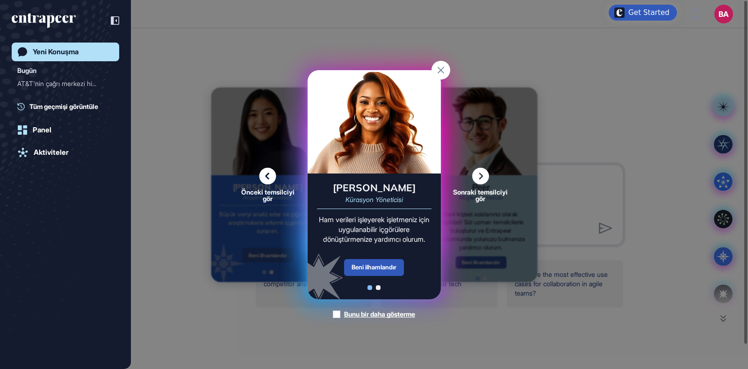
click at [479, 173] on icon at bounding box center [480, 175] width 17 height 17
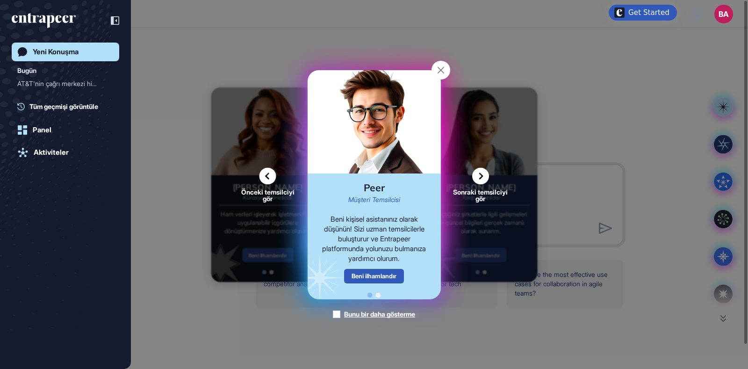
click at [479, 173] on icon at bounding box center [480, 175] width 17 height 17
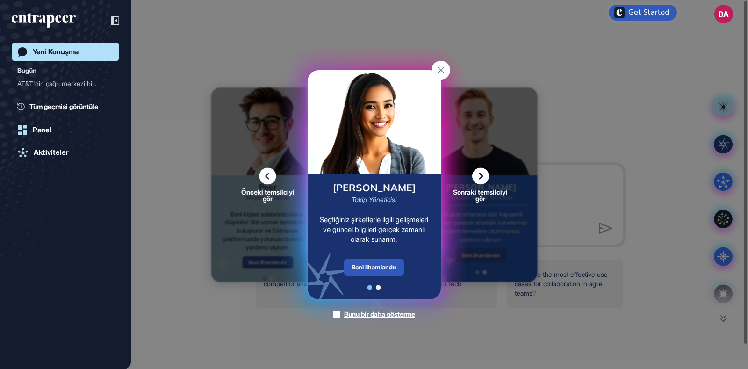
click at [479, 173] on icon at bounding box center [480, 175] width 17 height 17
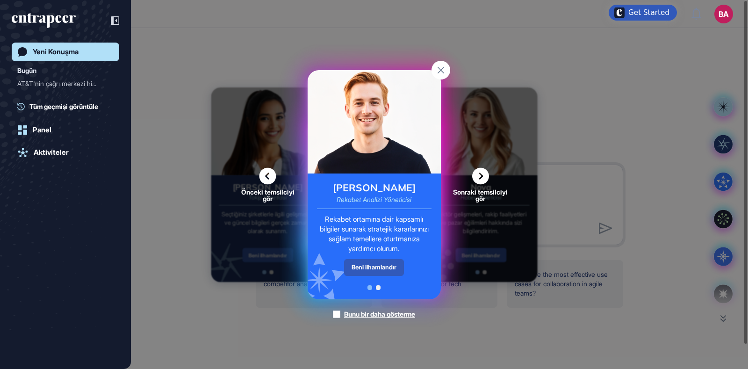
click at [448, 71] on rect at bounding box center [441, 70] width 19 height 19
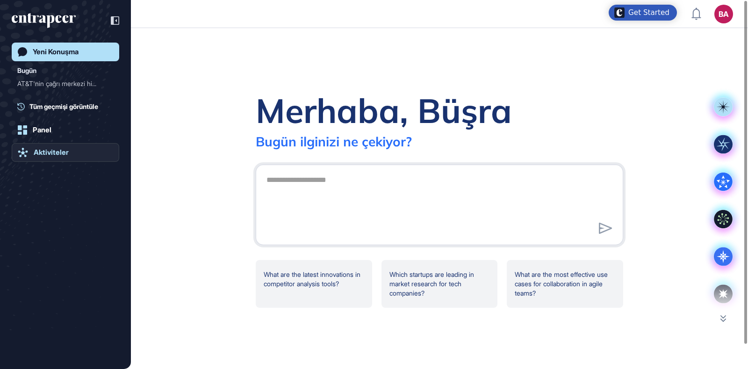
click at [52, 151] on div "Aktiviteler" at bounding box center [51, 152] width 35 height 8
